Goal: Information Seeking & Learning: Find specific fact

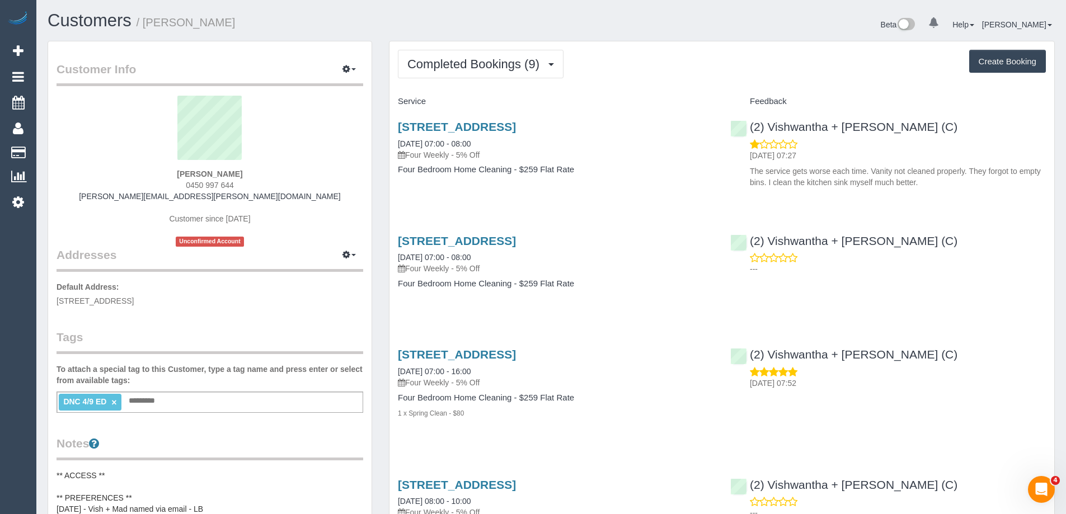
click at [837, 172] on p "The service gets worse each time. Vanity not cleaned properly. They forgot to e…" at bounding box center [898, 177] width 296 height 22
copy div "The service gets worse each time. Vanity not cleaned properly. They forgot to e…"
drag, startPoint x: 222, startPoint y: 24, endPoint x: 151, endPoint y: 27, distance: 71.1
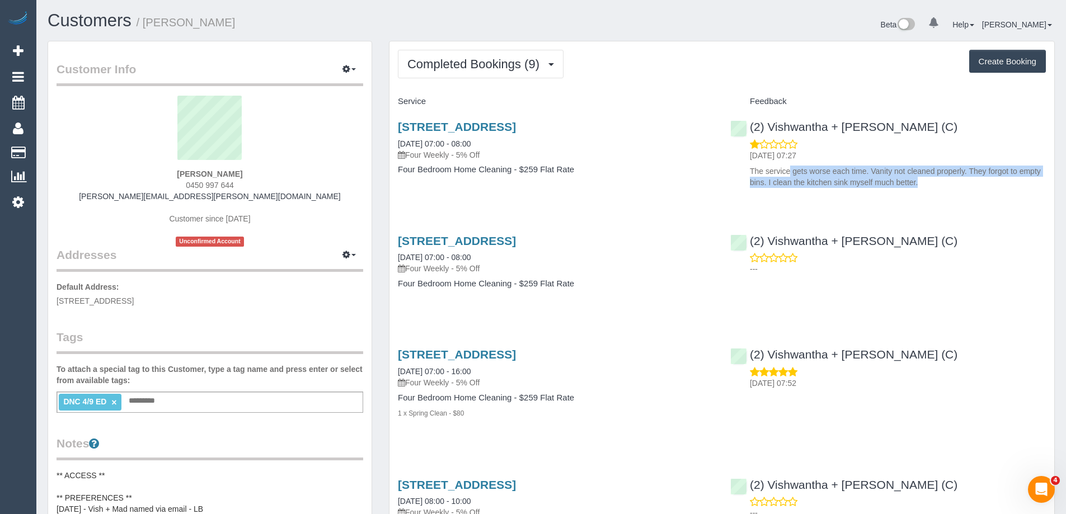
click at [148, 27] on h1 "Customers / [PERSON_NAME]" at bounding box center [295, 20] width 495 height 19
copy small "[PERSON_NAME]"
click at [790, 123] on link "(2) Vishwantha + [PERSON_NAME] (C)" at bounding box center [843, 126] width 227 height 13
